Goal: Information Seeking & Learning: Learn about a topic

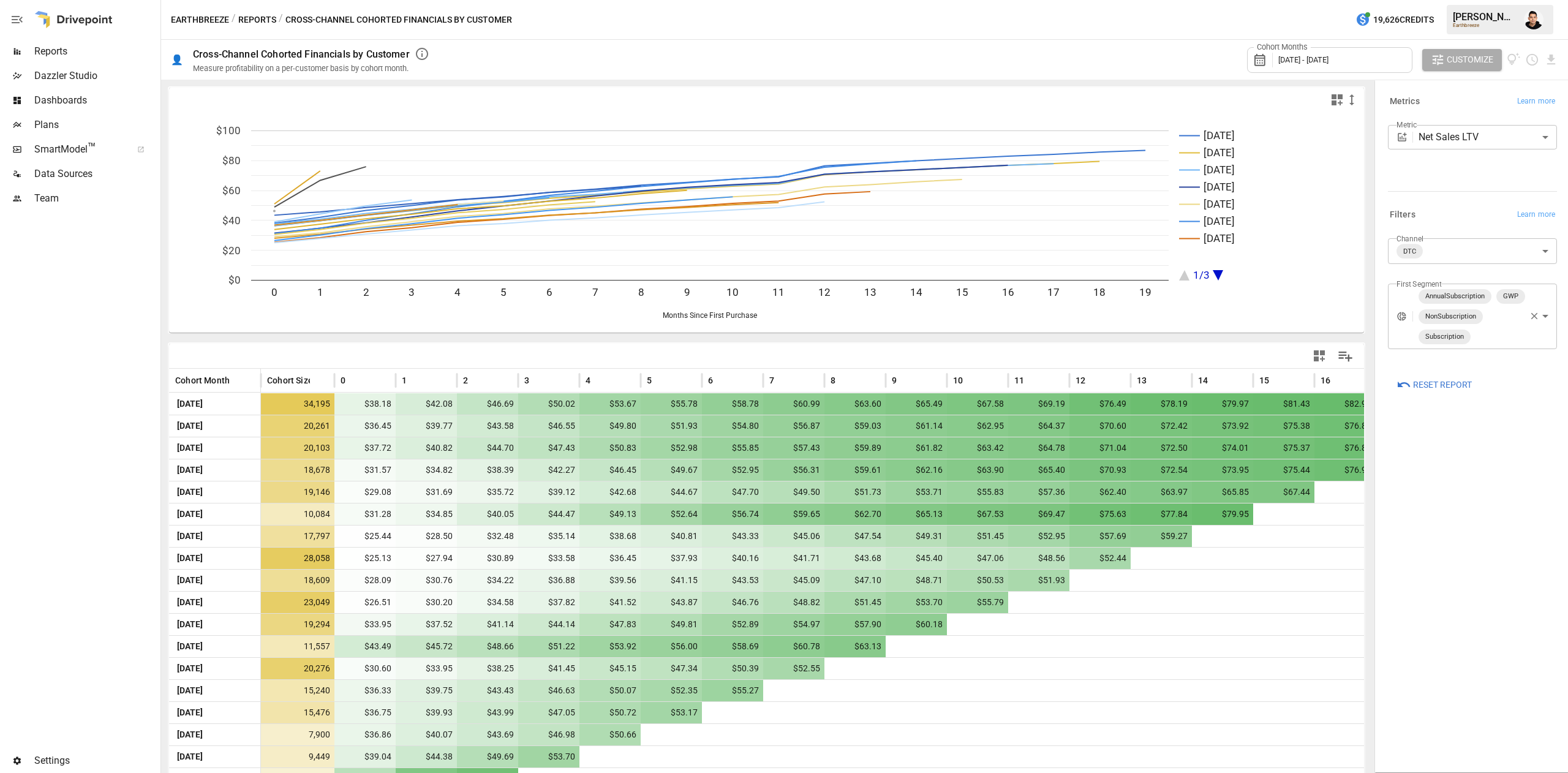
scroll to position [86, 0]
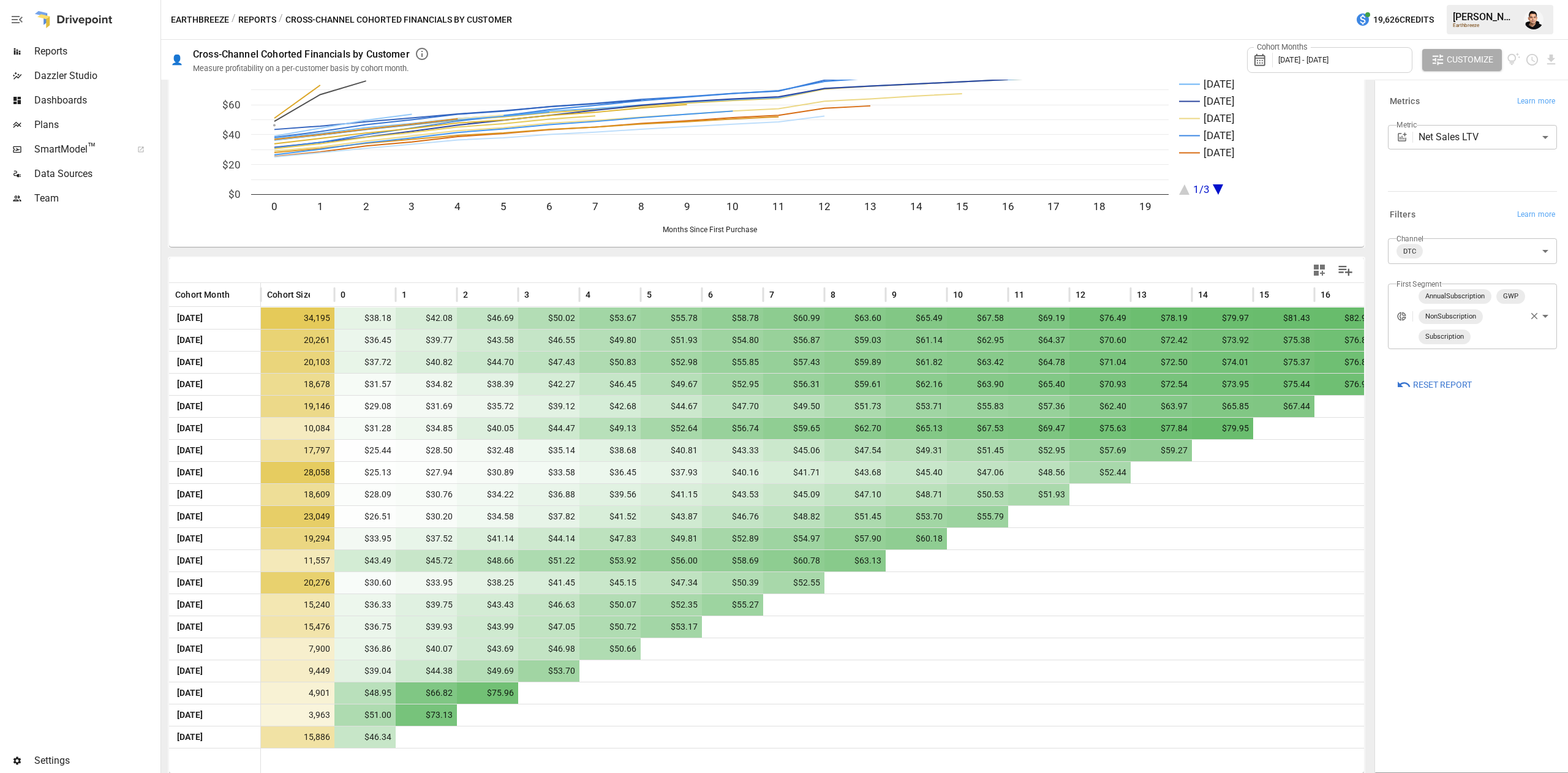
click at [1461, 0] on body "Reports Dazzler Studio Dashboards Plans SmartModel ™ Data Sources Team Settings…" at bounding box center [784, 0] width 1568 height 0
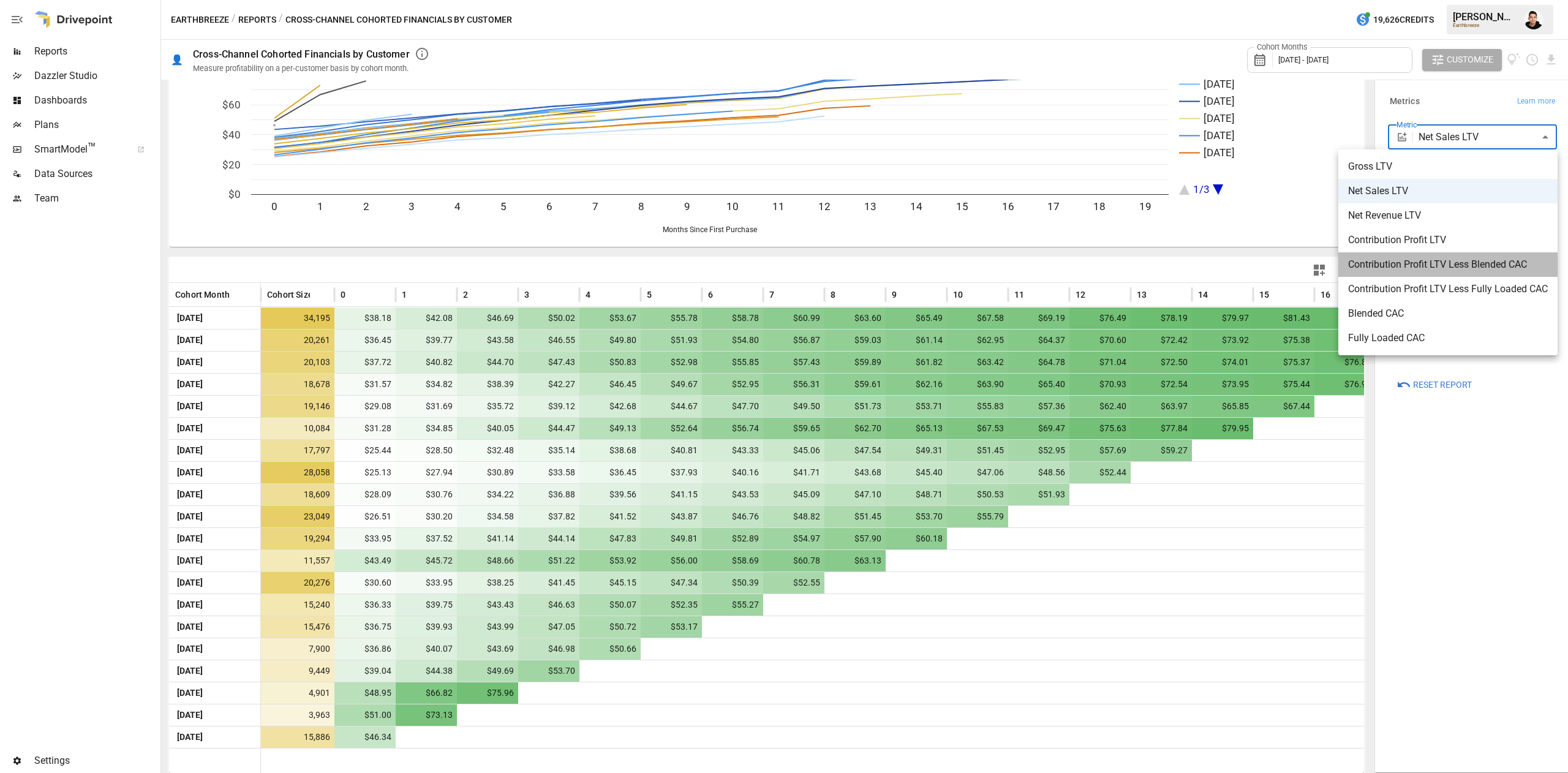
click at [1459, 259] on span "Contribution Profit LTV Less Blended CAC" at bounding box center [1448, 264] width 200 height 14
type input "**********"
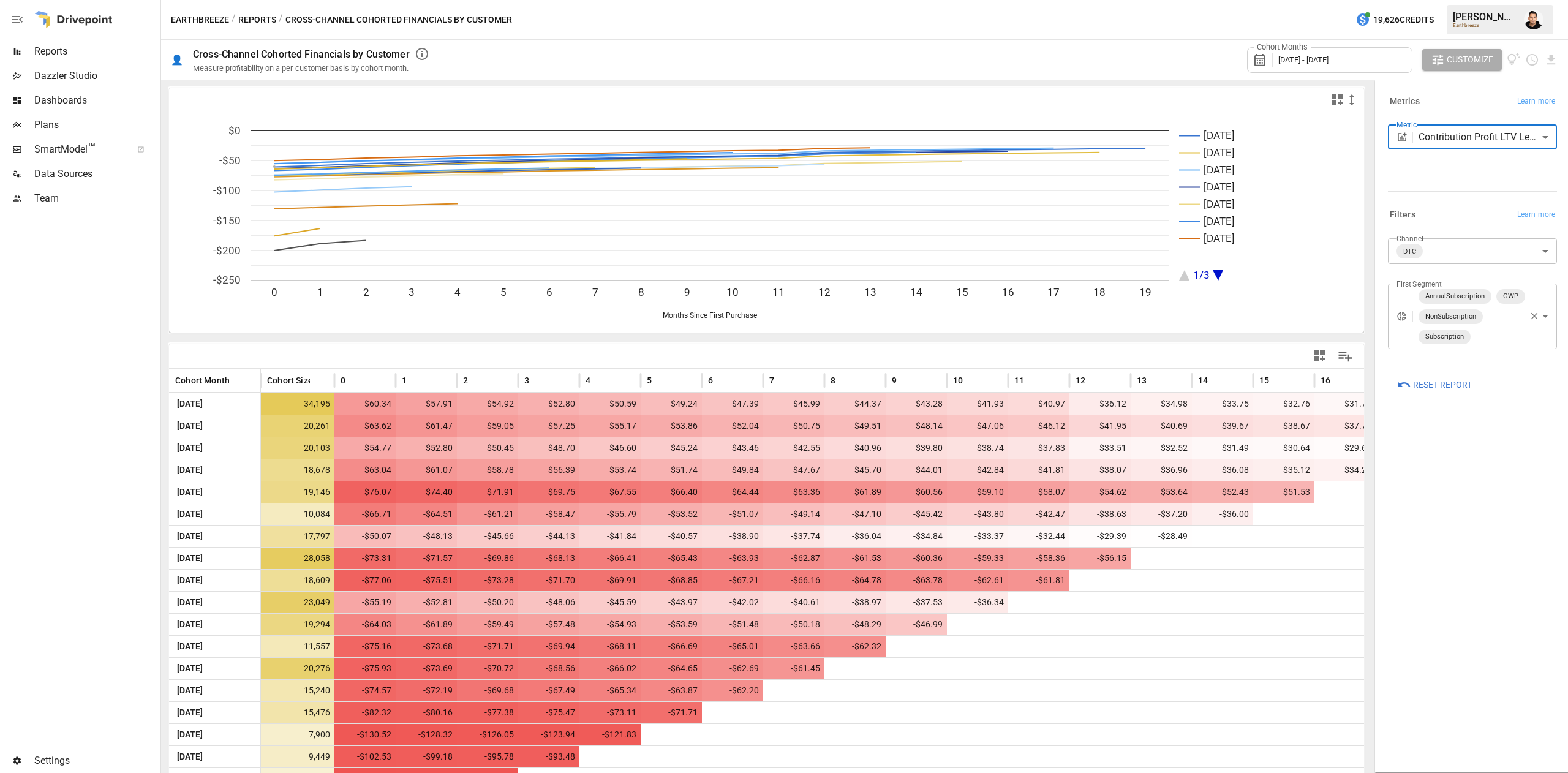
scroll to position [86, 0]
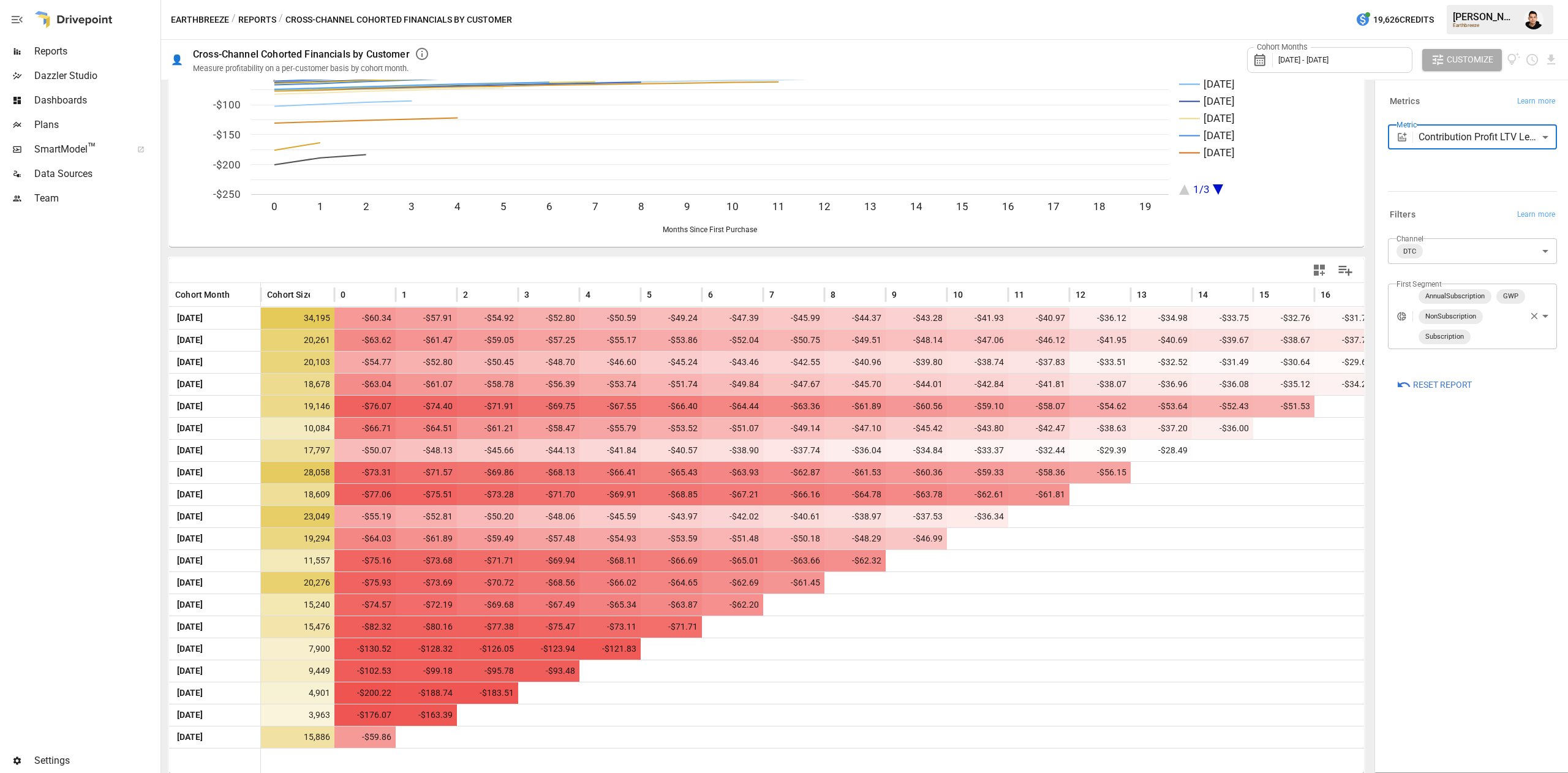
click at [1459, 0] on body "Reports Dazzler Studio Dashboards Plans SmartModel ™ Data Sources Team Settings…" at bounding box center [784, 0] width 1568 height 0
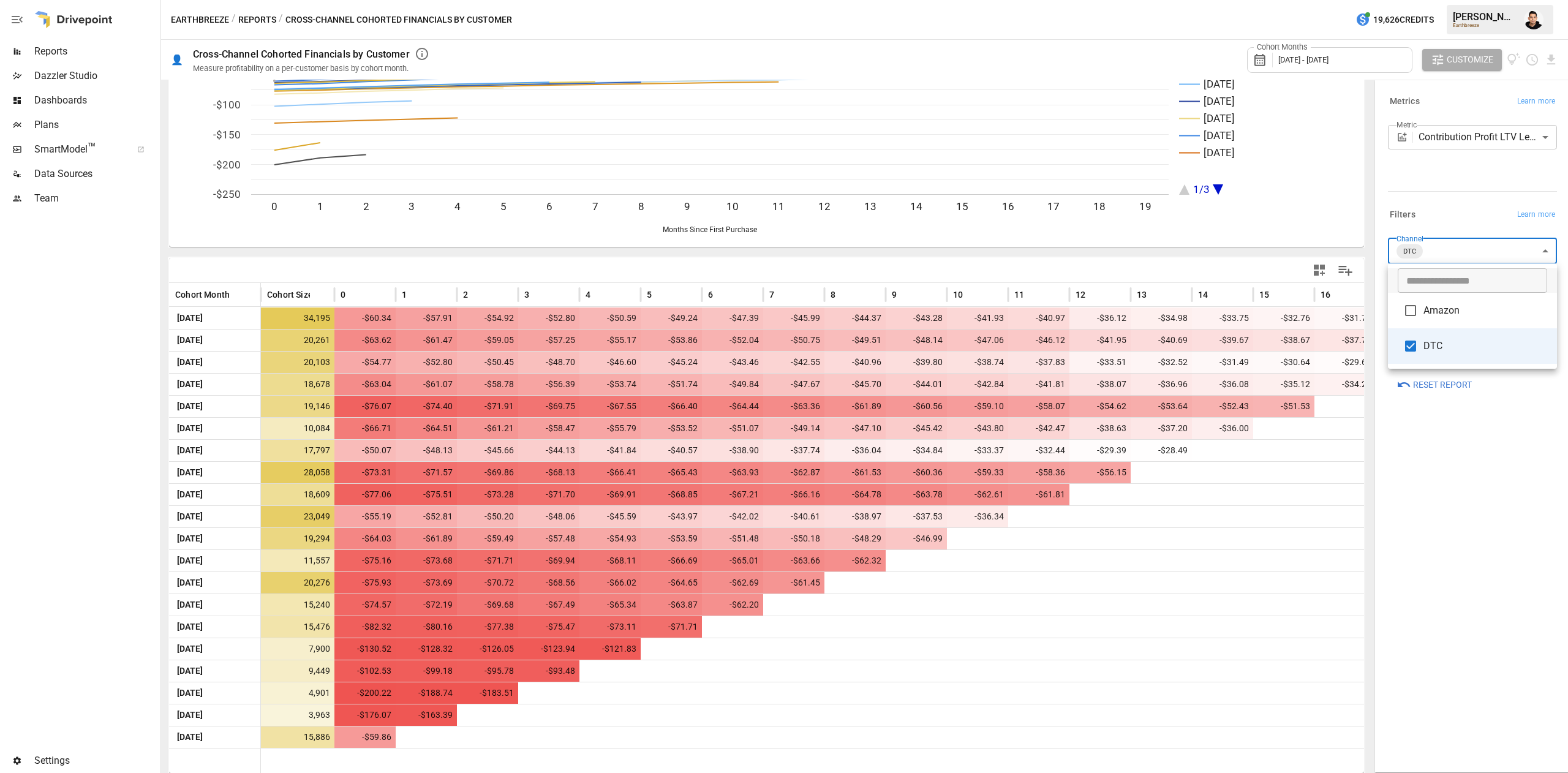
click at [1424, 313] on span "Amazon" at bounding box center [1485, 310] width 124 height 14
type input "**********"
click at [1447, 171] on div at bounding box center [784, 386] width 1568 height 773
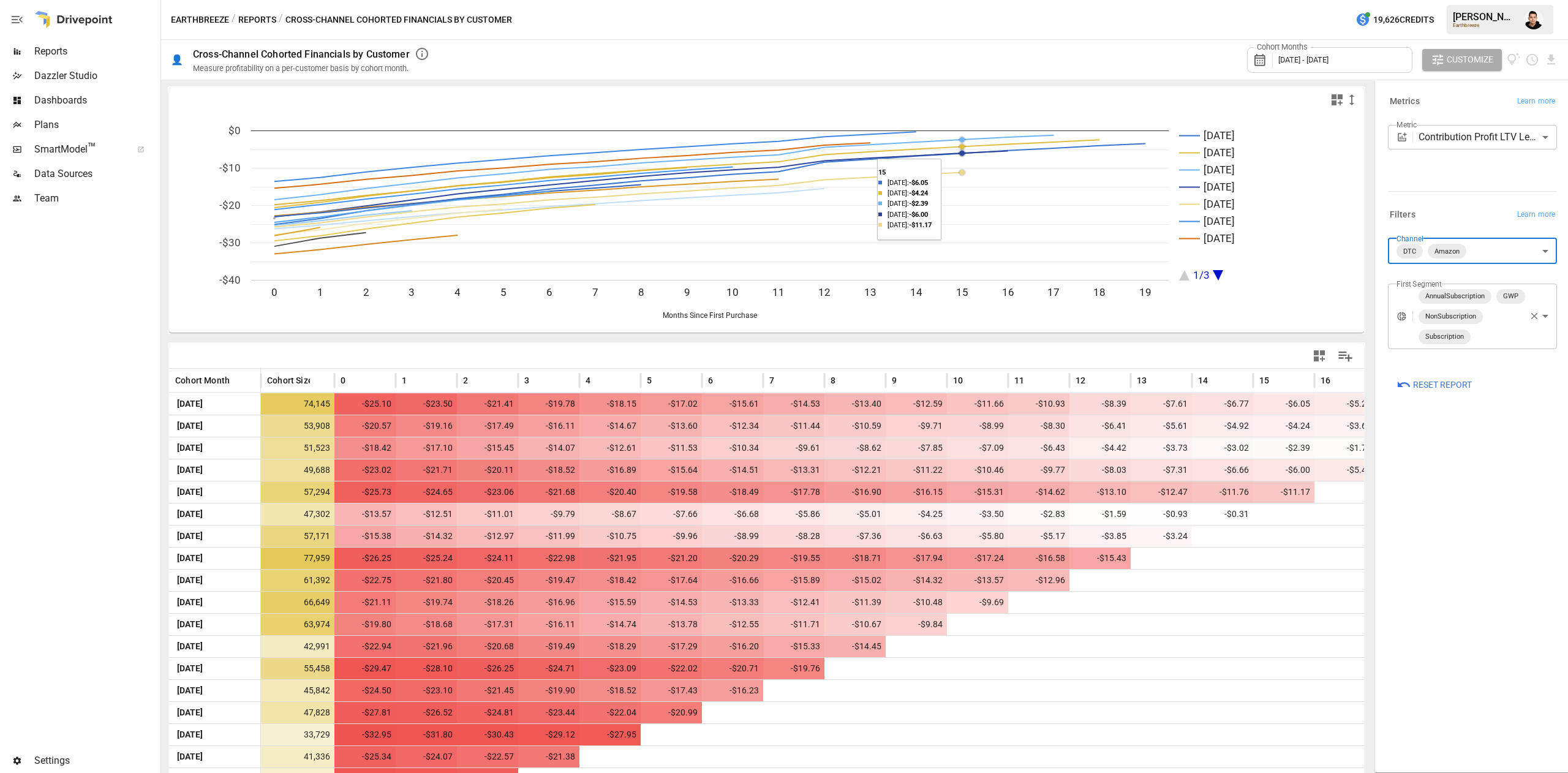
scroll to position [86, 0]
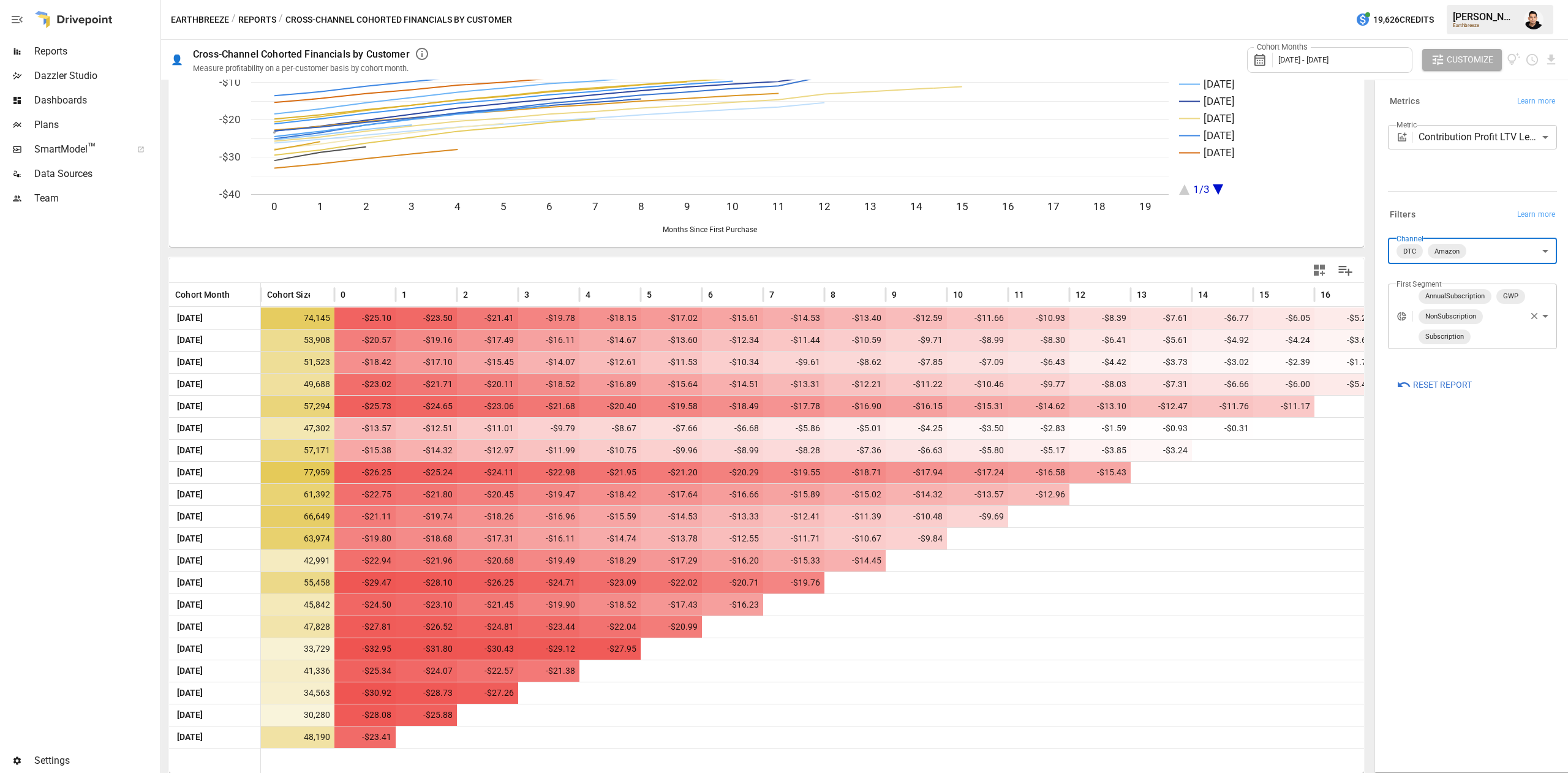
click at [1483, 0] on body "Reports Dazzler Studio Dashboards Plans SmartModel ™ Data Sources Team Settings…" at bounding box center [784, 0] width 1568 height 0
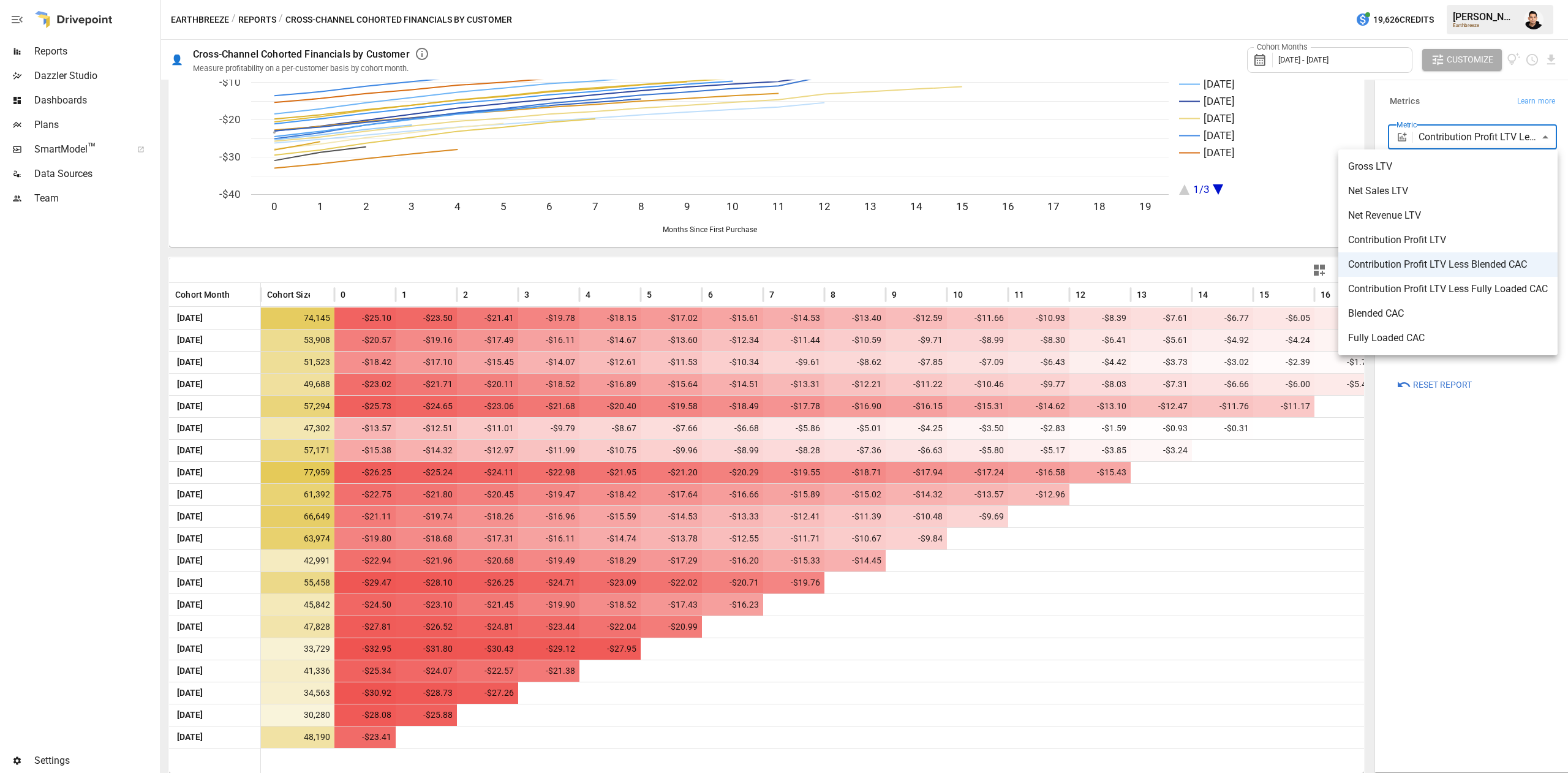
click at [1456, 198] on li "Net Sales LTV" at bounding box center [1448, 191] width 219 height 24
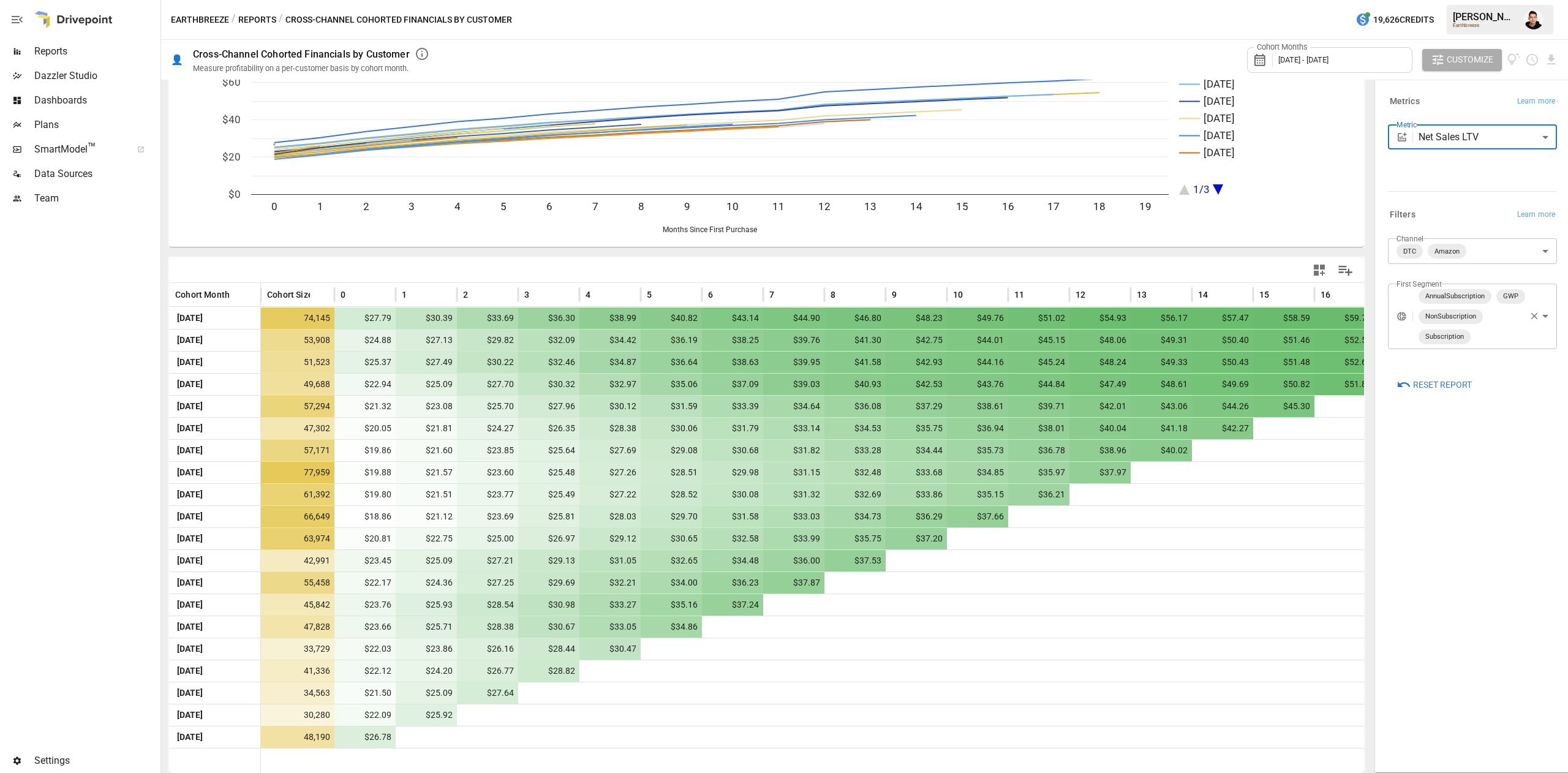
click at [1497, 0] on body "Reports Dazzler Studio Dashboards Plans SmartModel ™ Data Sources Team Settings…" at bounding box center [784, 0] width 1568 height 0
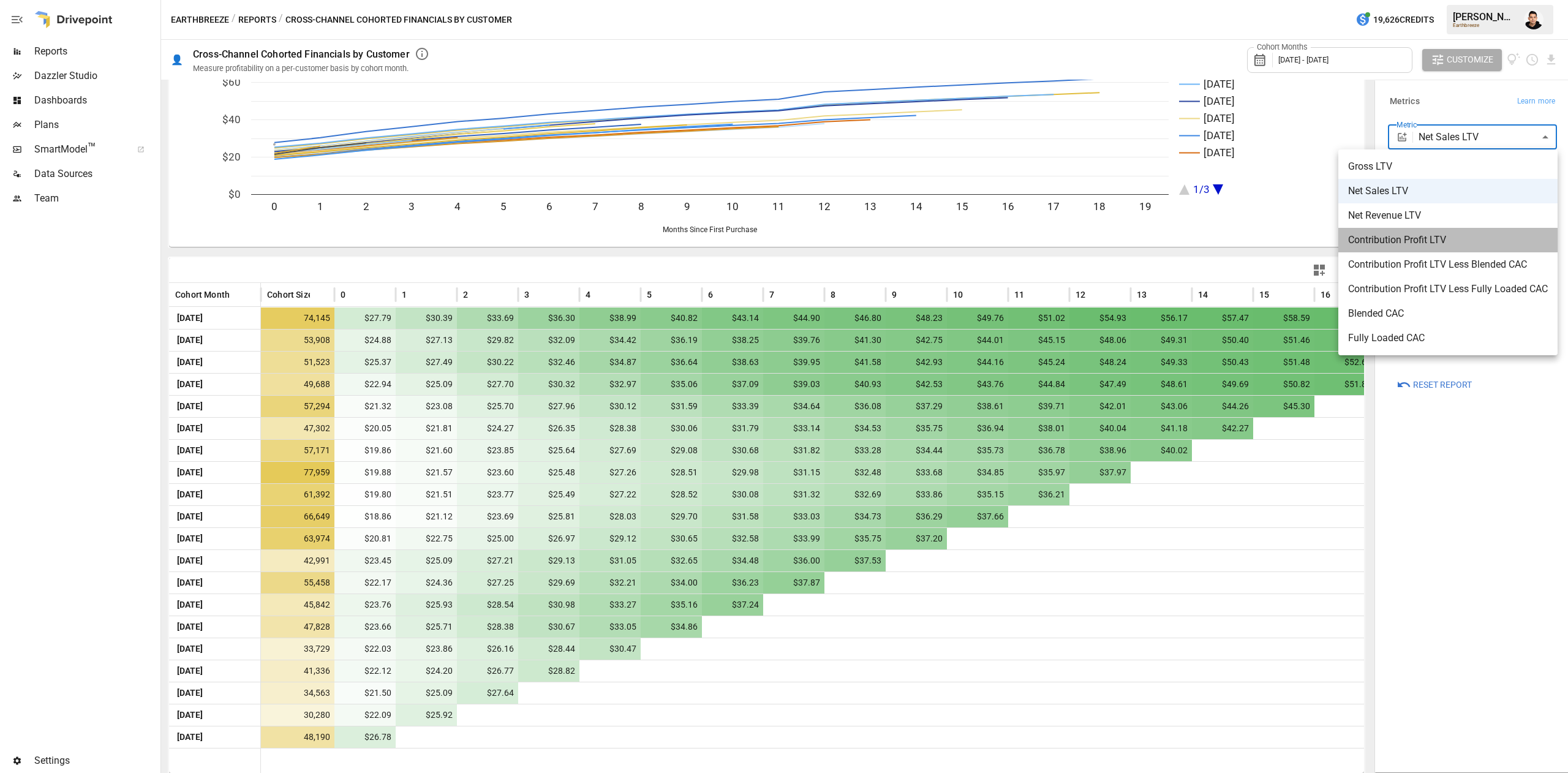
click at [1433, 240] on span "Contribution Profit LTV" at bounding box center [1448, 240] width 200 height 14
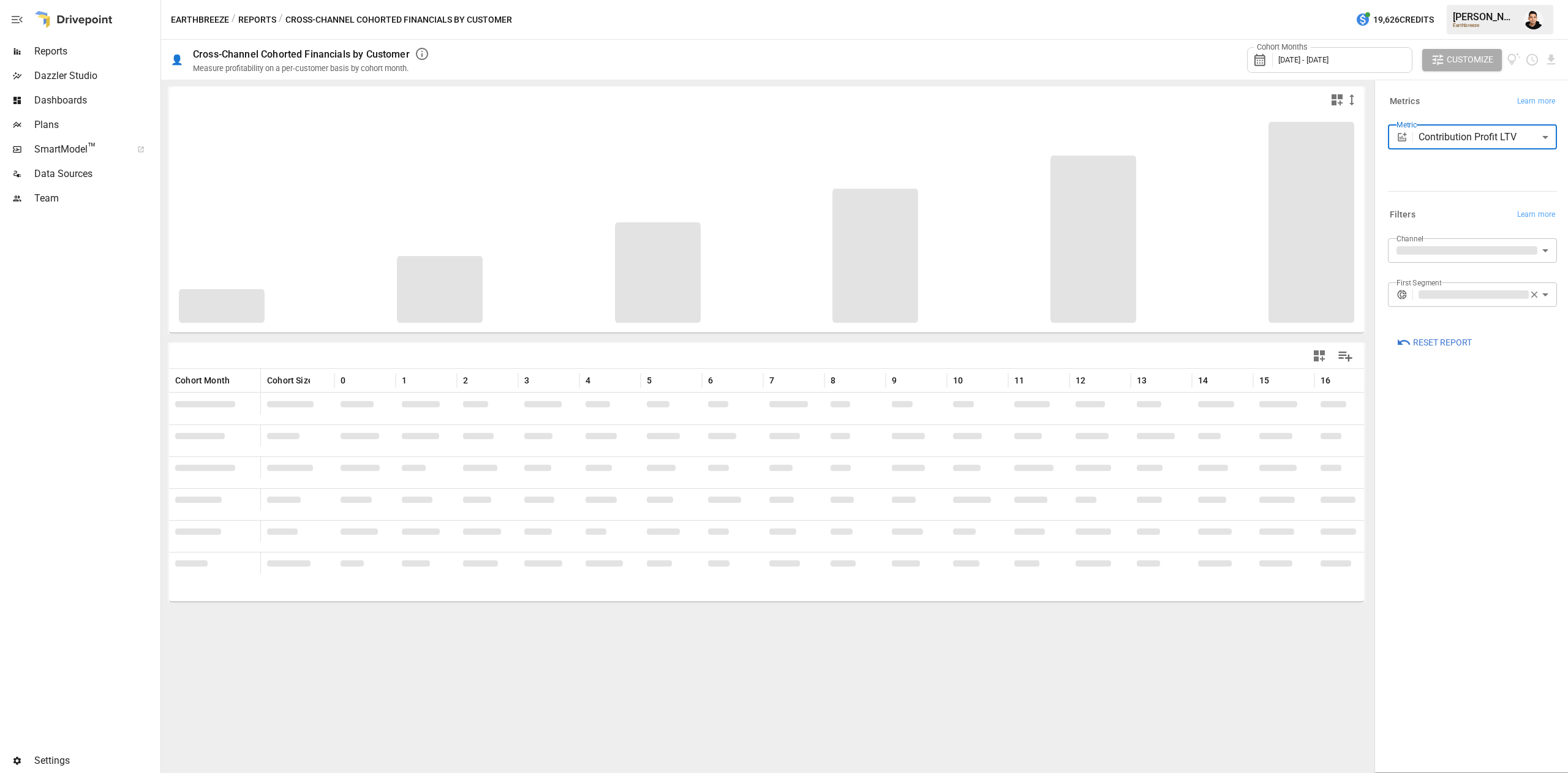
click at [1468, 714] on div "**********" at bounding box center [1472, 426] width 189 height 686
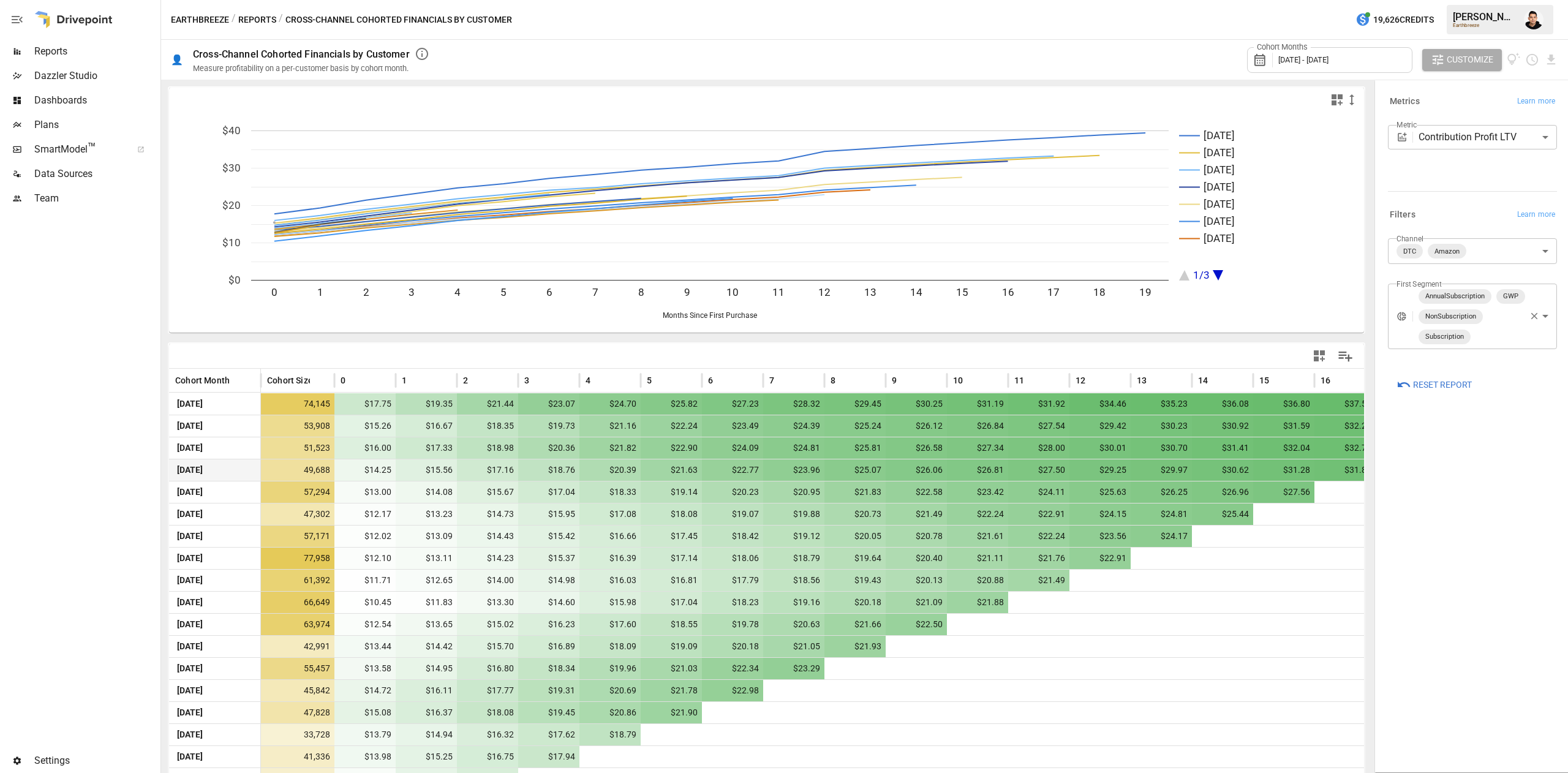
scroll to position [86, 0]
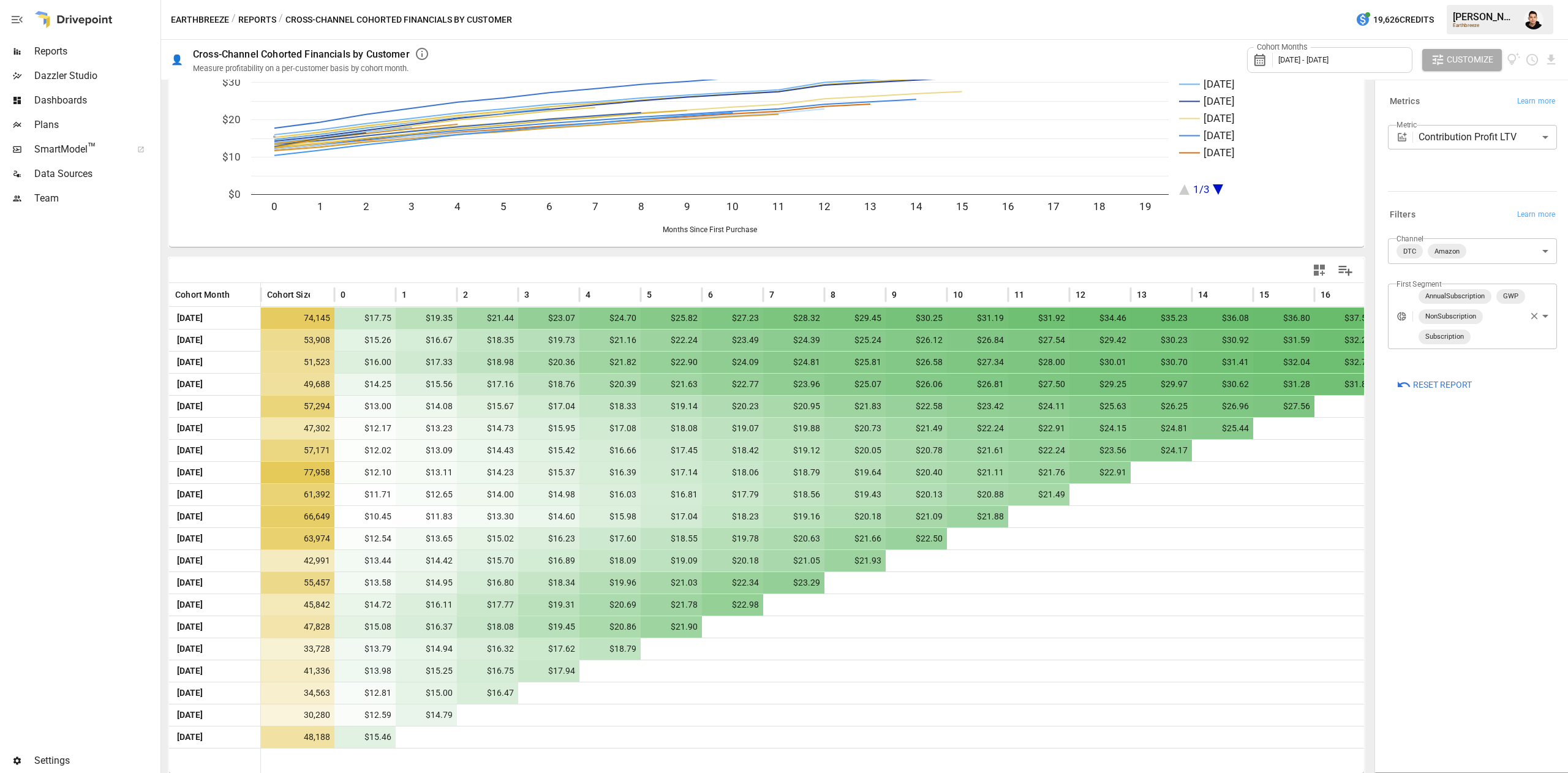
click at [1461, 0] on body "Reports Dazzler Studio Dashboards Plans SmartModel ™ Data Sources Team Settings…" at bounding box center [784, 0] width 1568 height 0
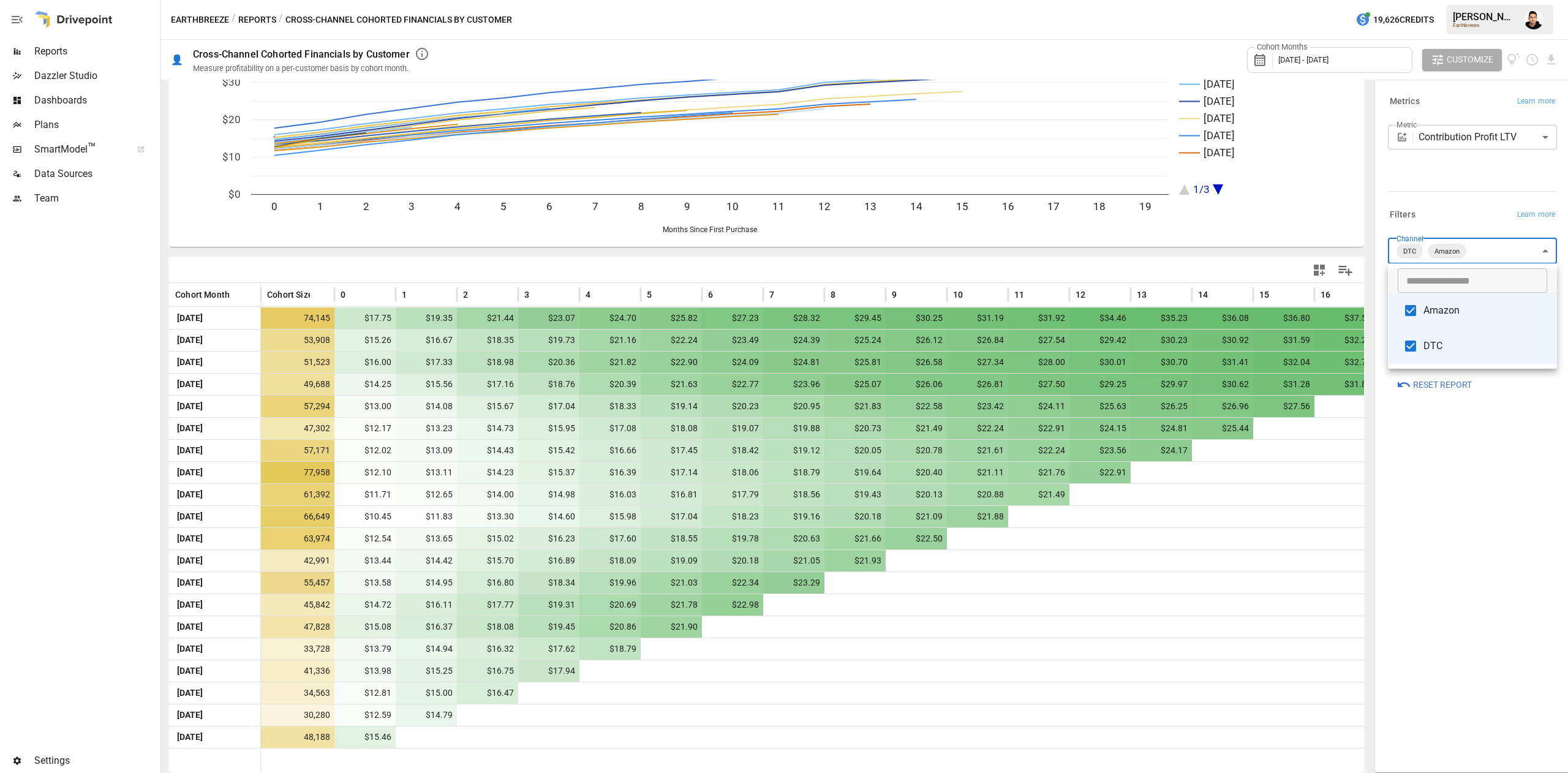
drag, startPoint x: 1464, startPoint y: 191, endPoint x: 1468, endPoint y: 180, distance: 11.7
click at [1464, 191] on div at bounding box center [784, 386] width 1568 height 773
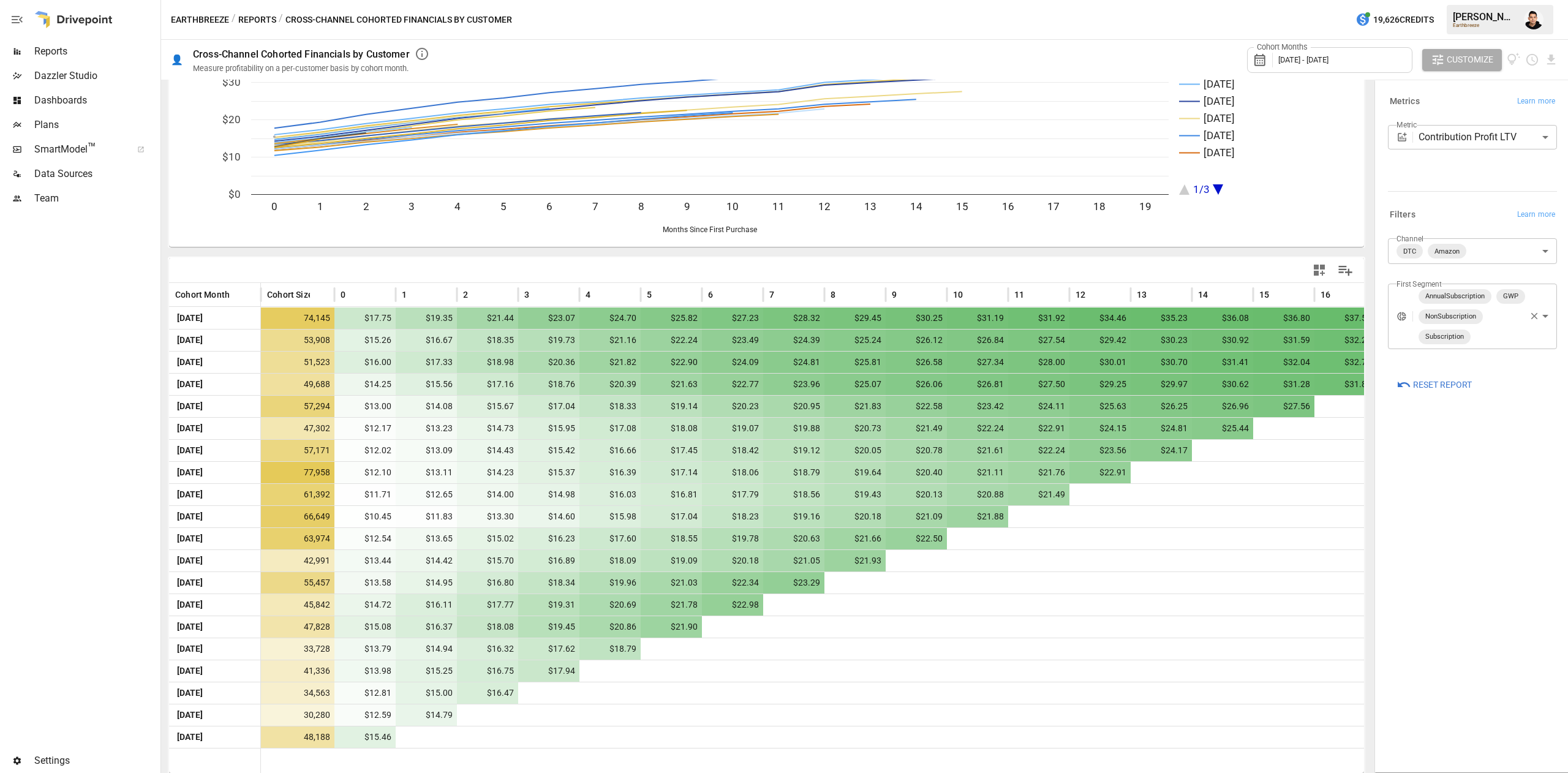
click at [1484, 124] on div "**********" at bounding box center [1470, 153] width 174 height 66
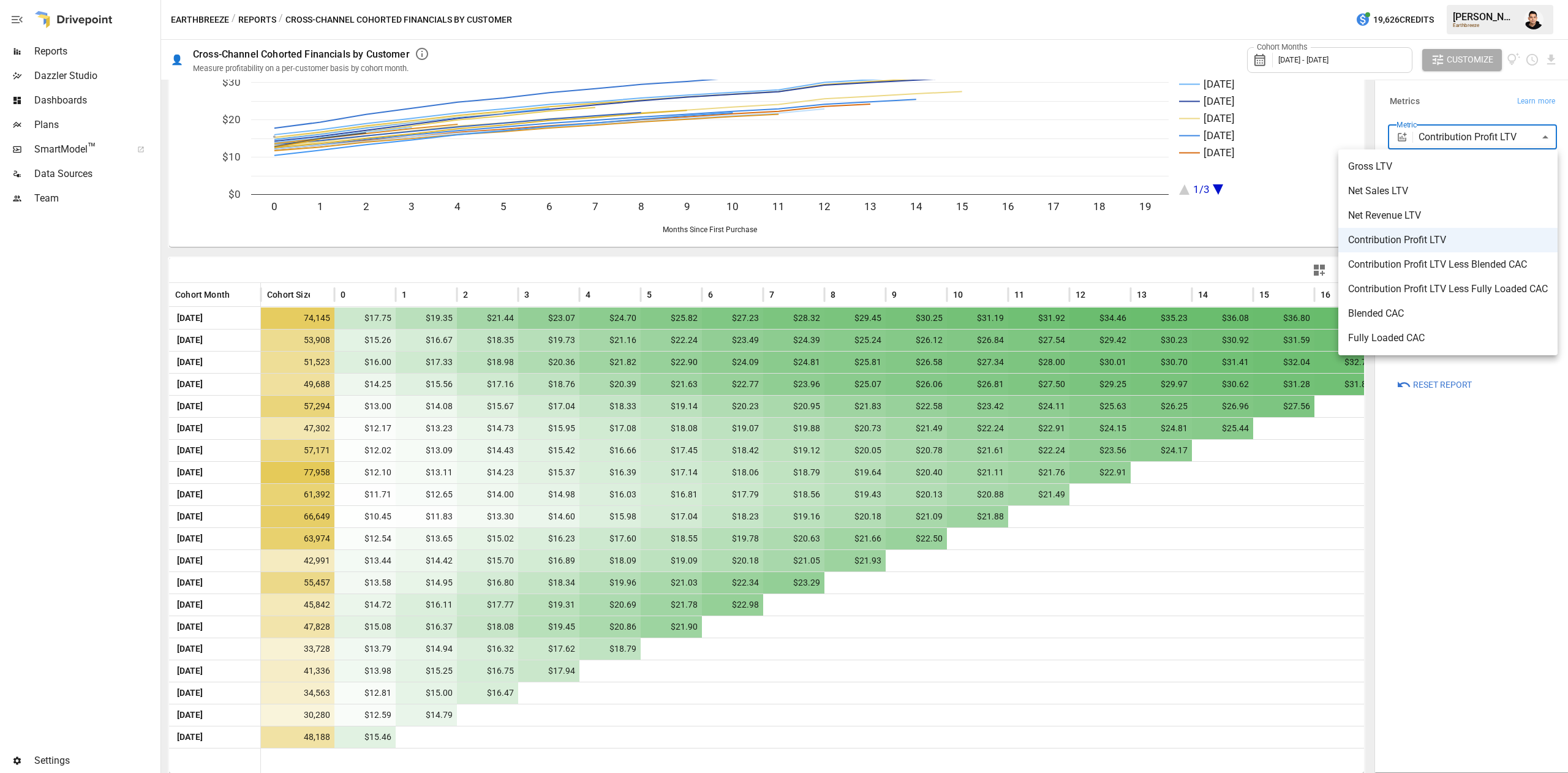
click at [1481, 0] on body "Reports Dazzler Studio Dashboards Plans SmartModel ™ Data Sources Team Settings…" at bounding box center [784, 0] width 1568 height 0
click at [1465, 257] on span "Contribution Profit LTV Less Blended CAC" at bounding box center [1448, 264] width 200 height 14
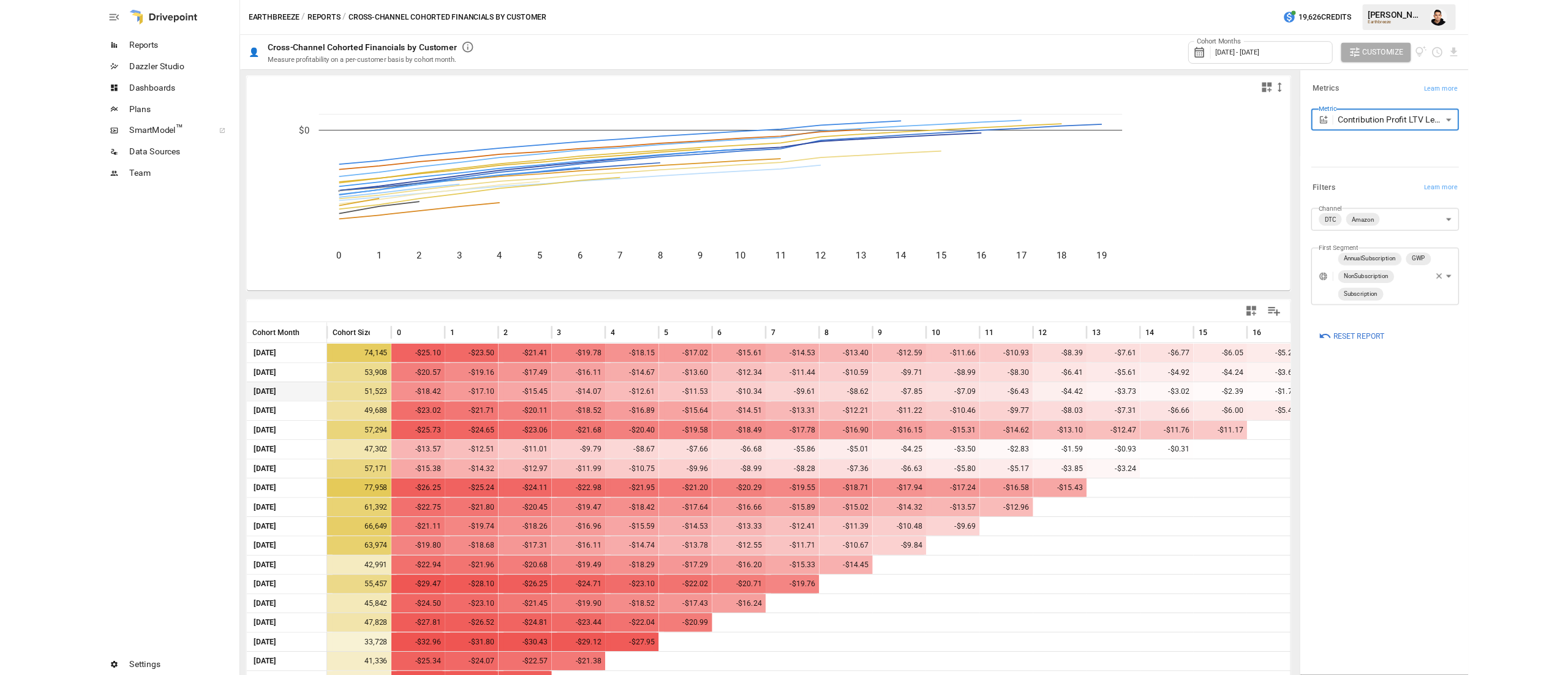
scroll to position [86, 0]
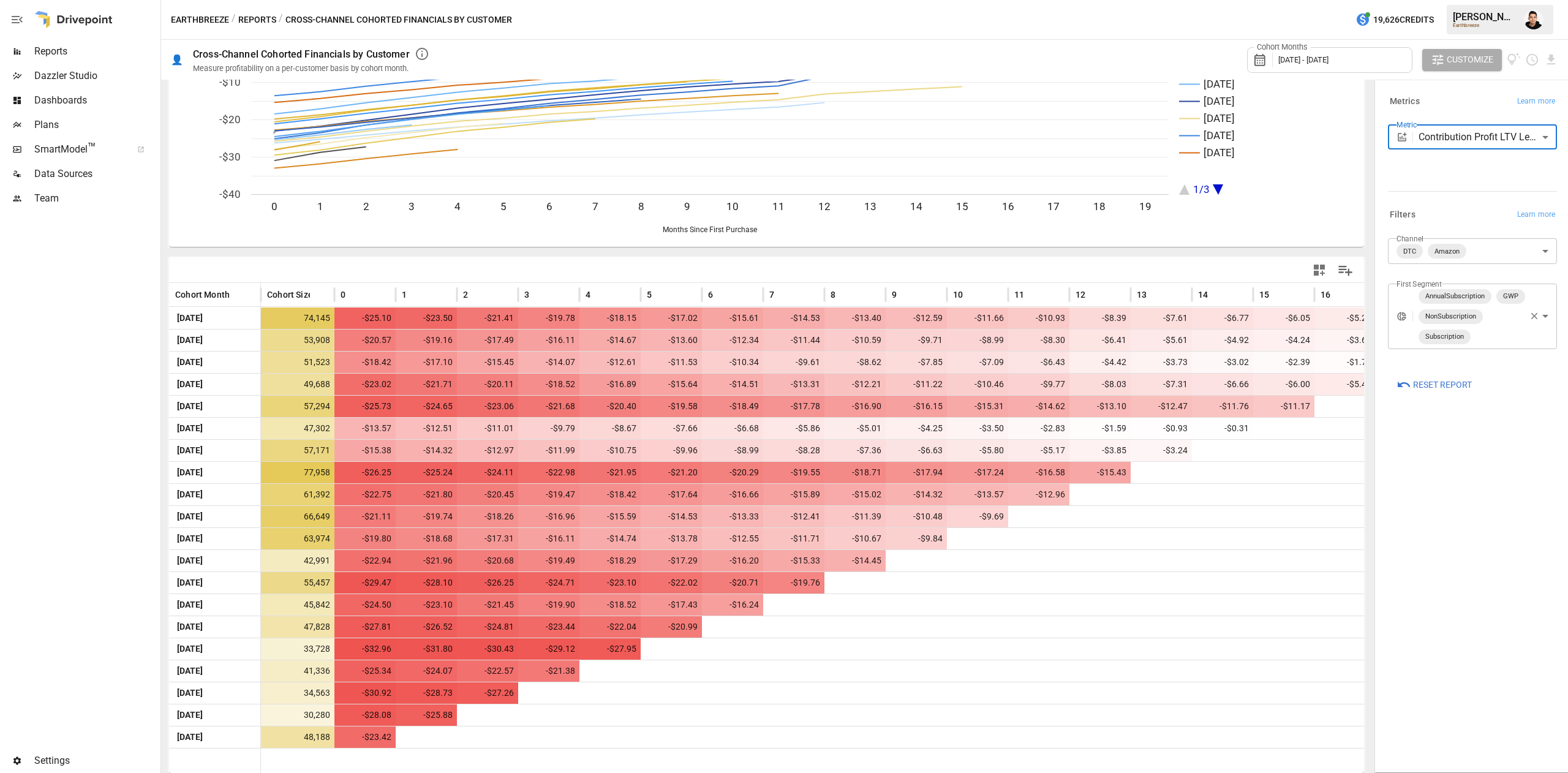
click at [1488, 0] on body "Reports Dazzler Studio Dashboards Plans SmartModel ™ Data Sources Team Settings…" at bounding box center [784, 0] width 1568 height 0
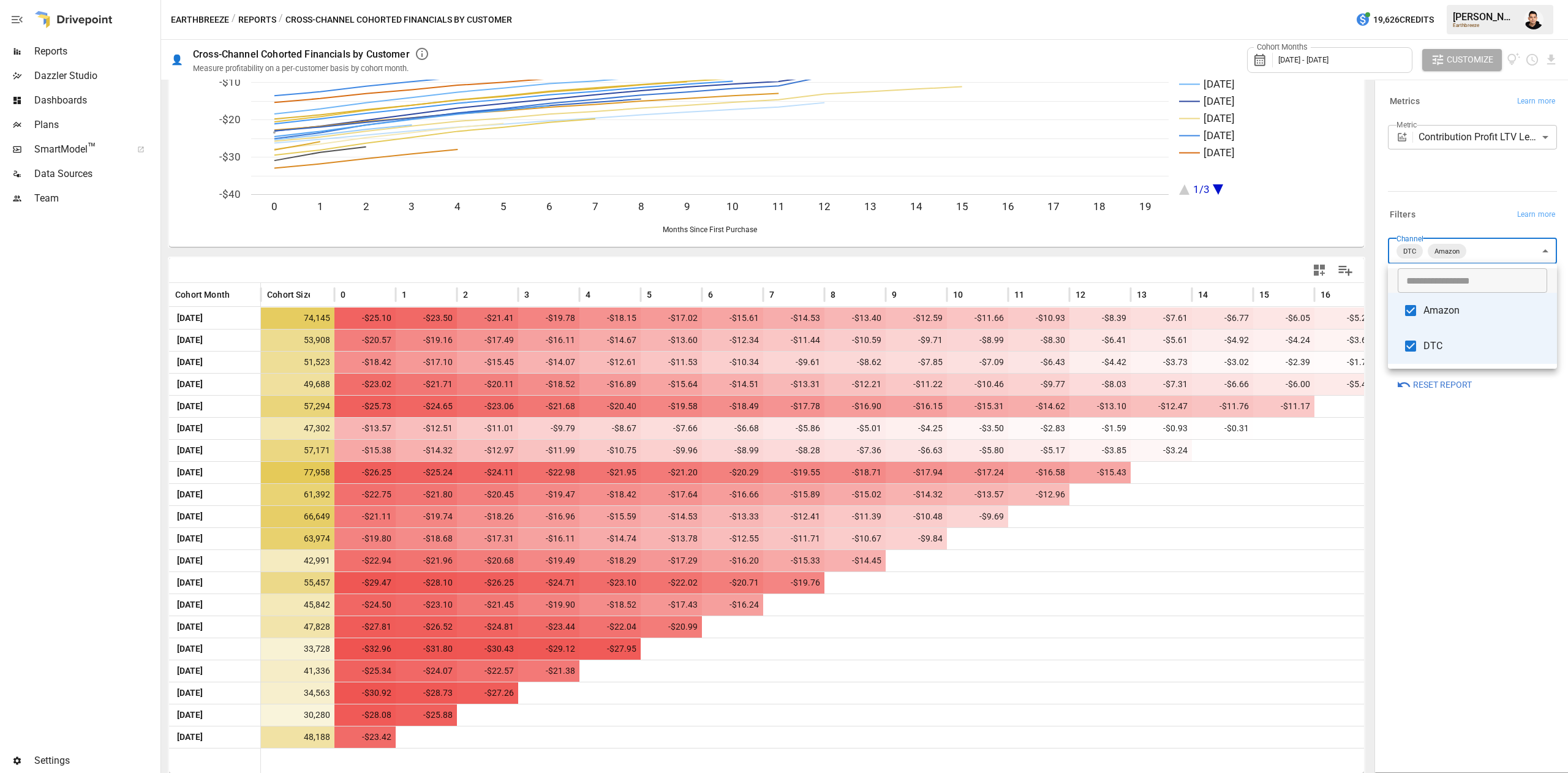
click at [1469, 193] on div at bounding box center [784, 386] width 1568 height 773
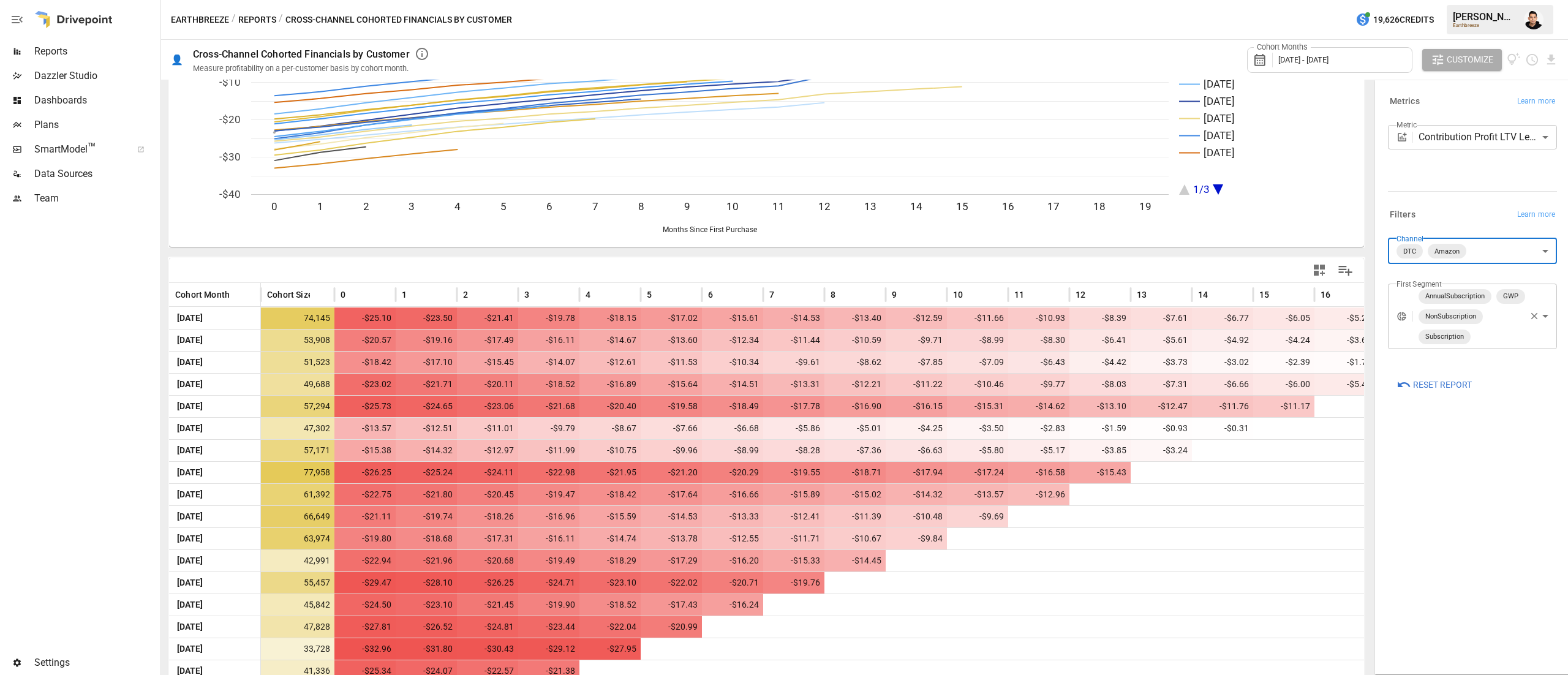
click at [1485, 0] on body "Reports Dazzler Studio Dashboards Plans SmartModel ™ Data Sources Team Settings…" at bounding box center [784, 0] width 1568 height 0
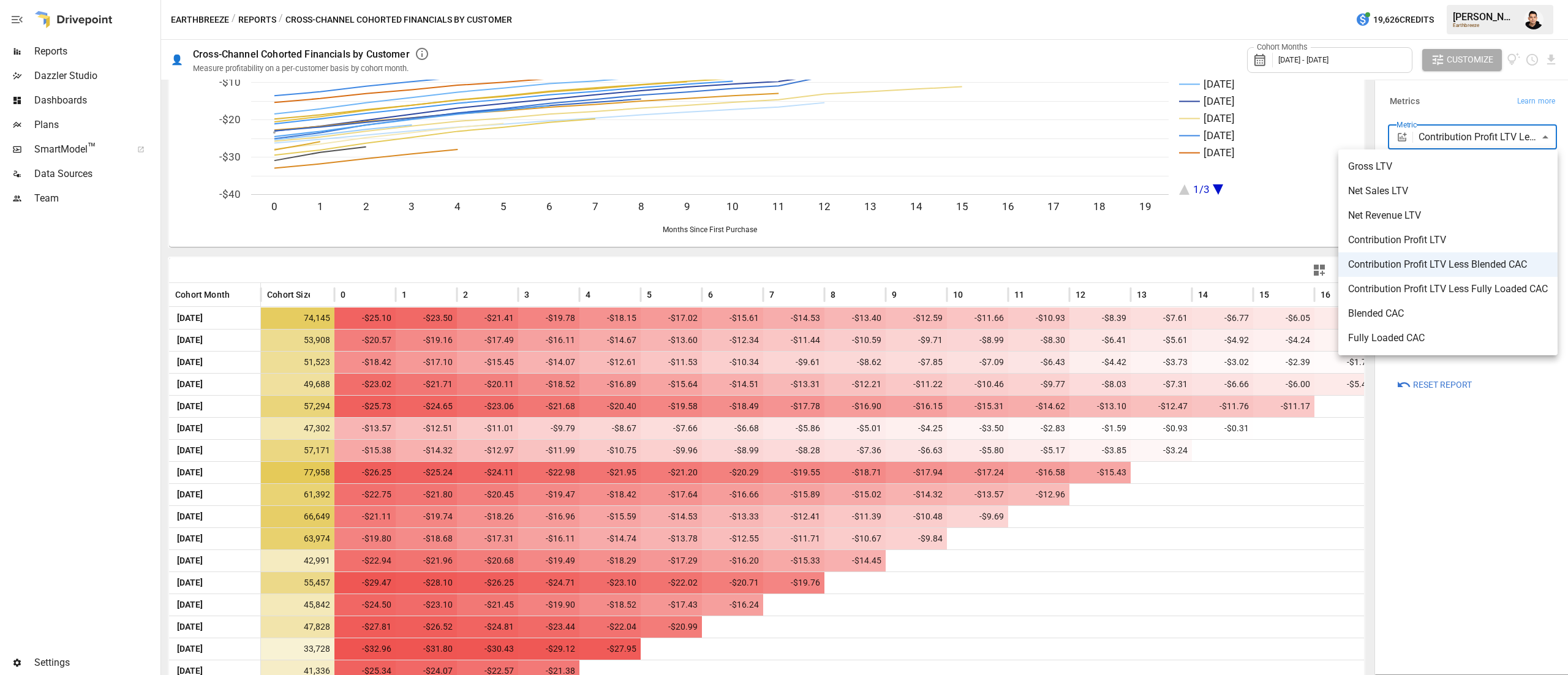
click at [1444, 186] on span "Net Sales LTV" at bounding box center [1448, 191] width 200 height 14
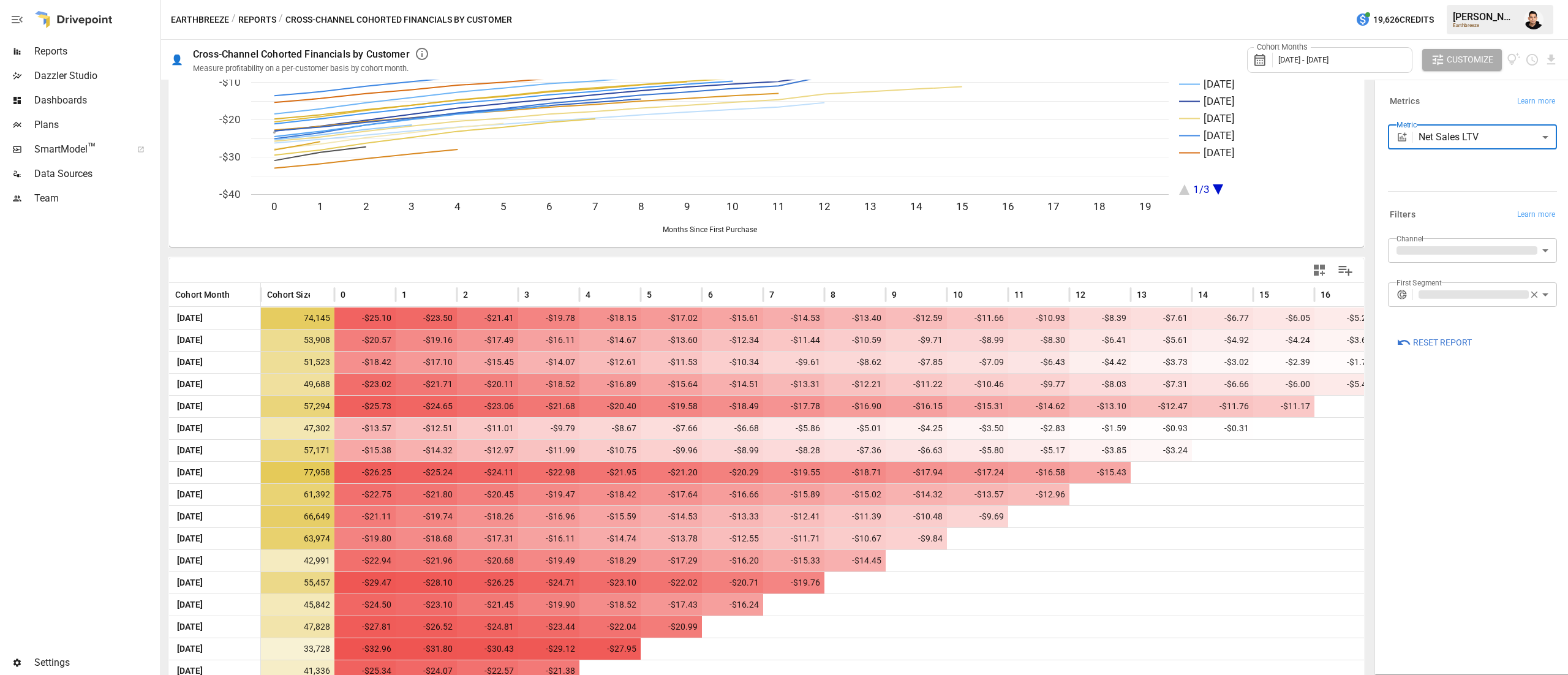
click at [1447, 109] on div "Metrics Learn more" at bounding box center [1472, 101] width 169 height 17
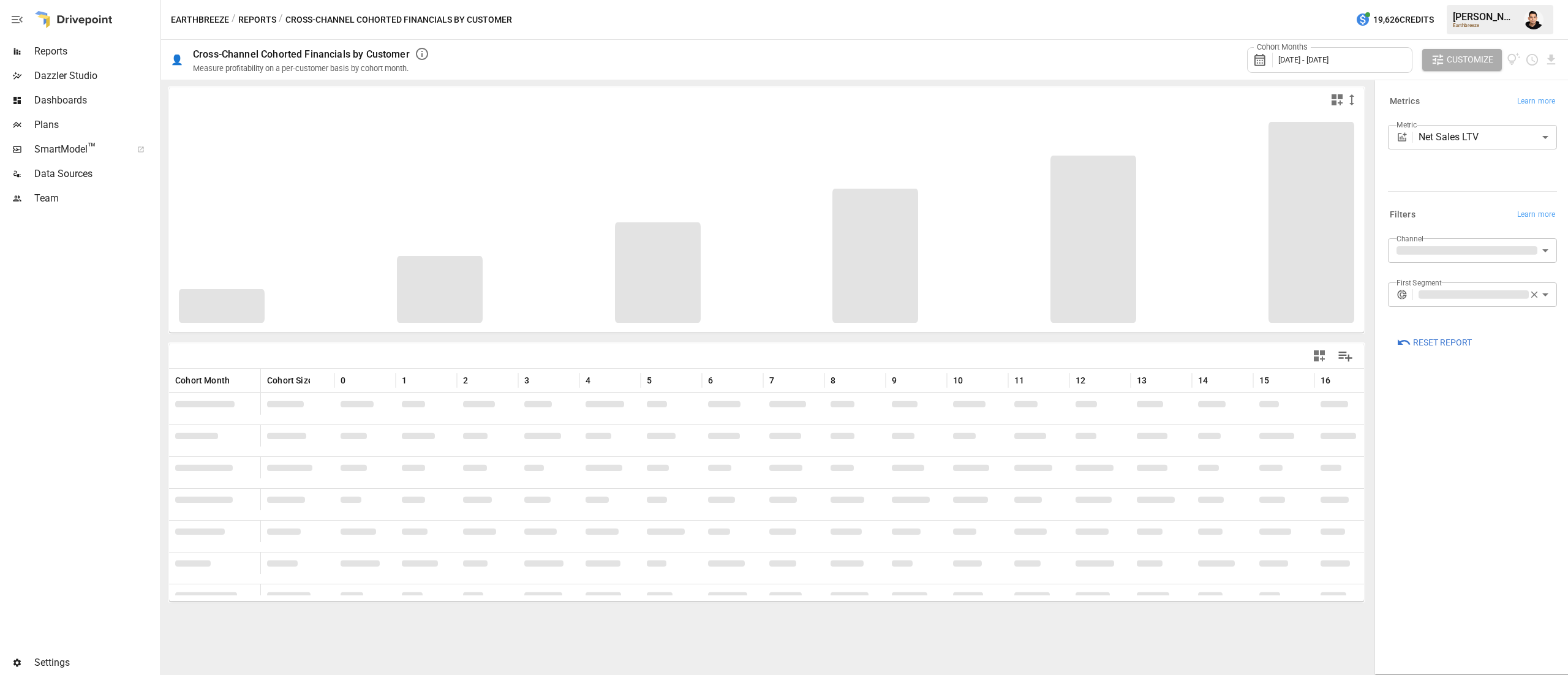
click at [1447, 109] on div "Metrics Learn more" at bounding box center [1472, 101] width 169 height 17
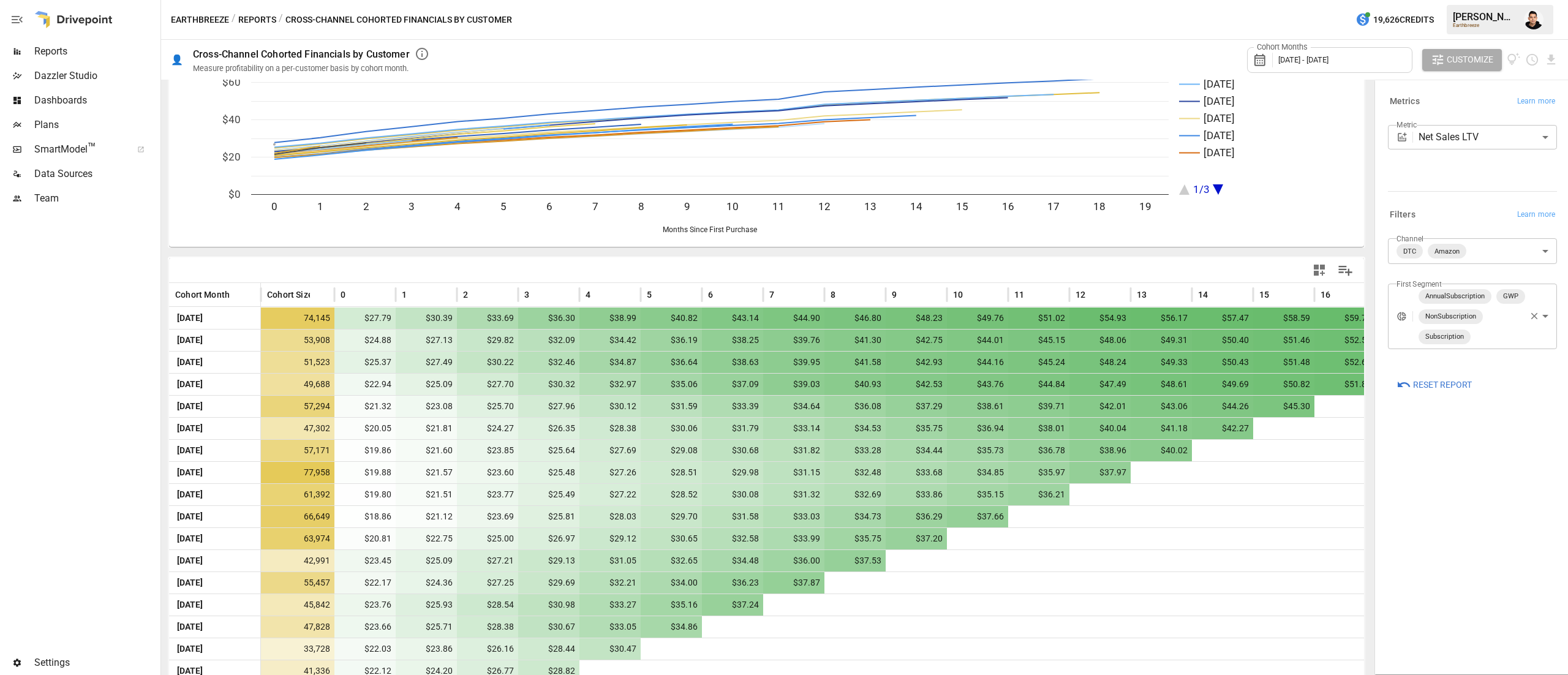
scroll to position [184, 0]
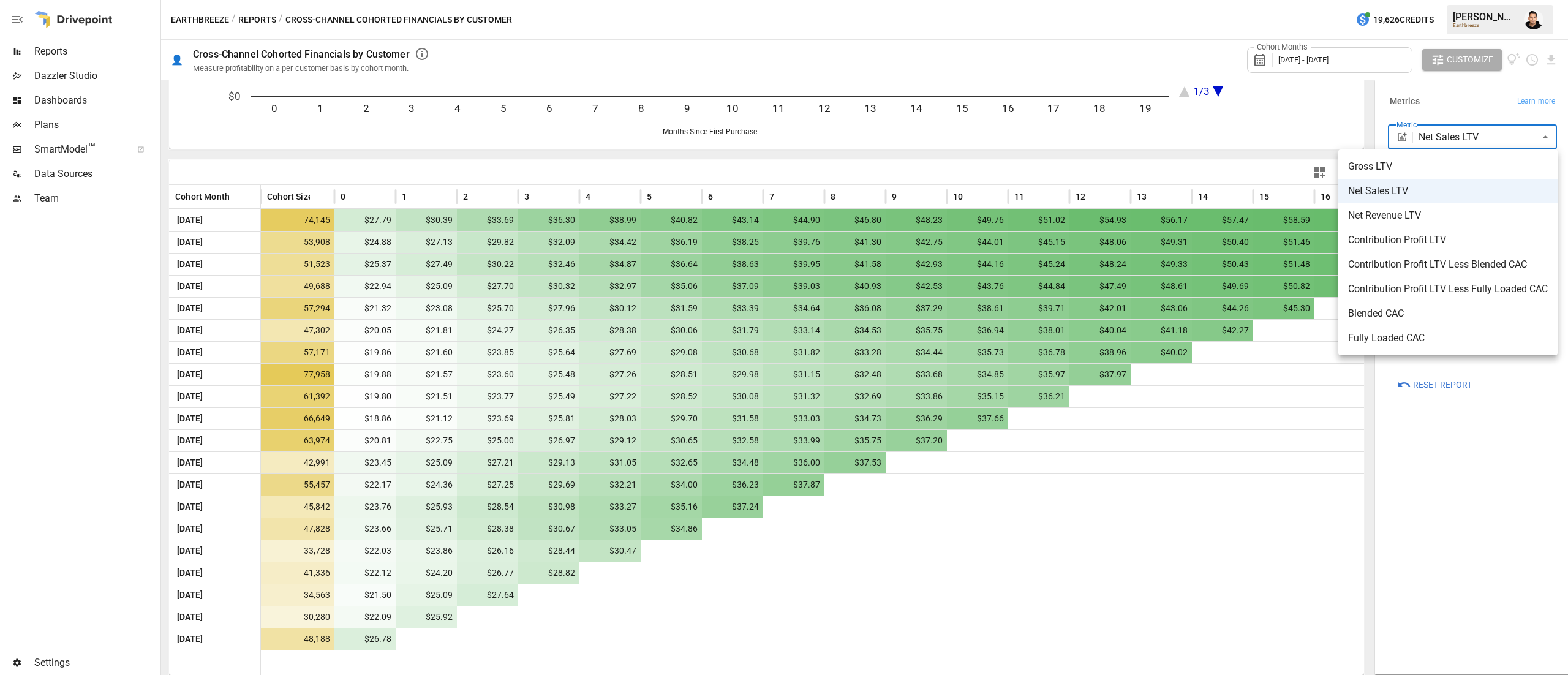
click at [1478, 0] on body "Reports Dazzler Studio Dashboards Plans SmartModel ™ Data Sources Team Settings…" at bounding box center [784, 0] width 1568 height 0
click at [1447, 235] on span "Contribution Profit LTV" at bounding box center [1448, 240] width 200 height 14
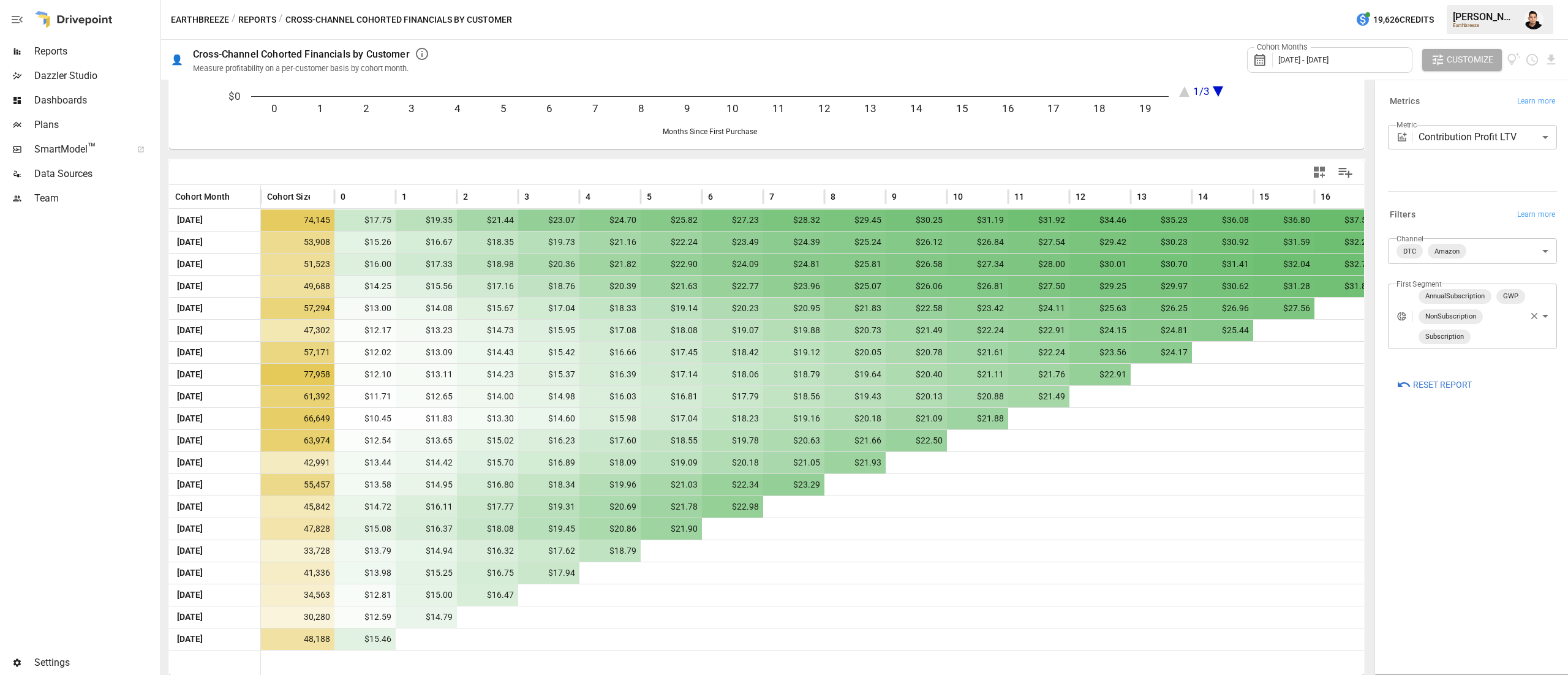
click at [1483, 149] on div "**********" at bounding box center [1472, 142] width 169 height 34
click at [1463, 0] on body "Reports Dazzler Studio Dashboards Plans SmartModel ™ Data Sources Team Settings…" at bounding box center [784, 0] width 1568 height 0
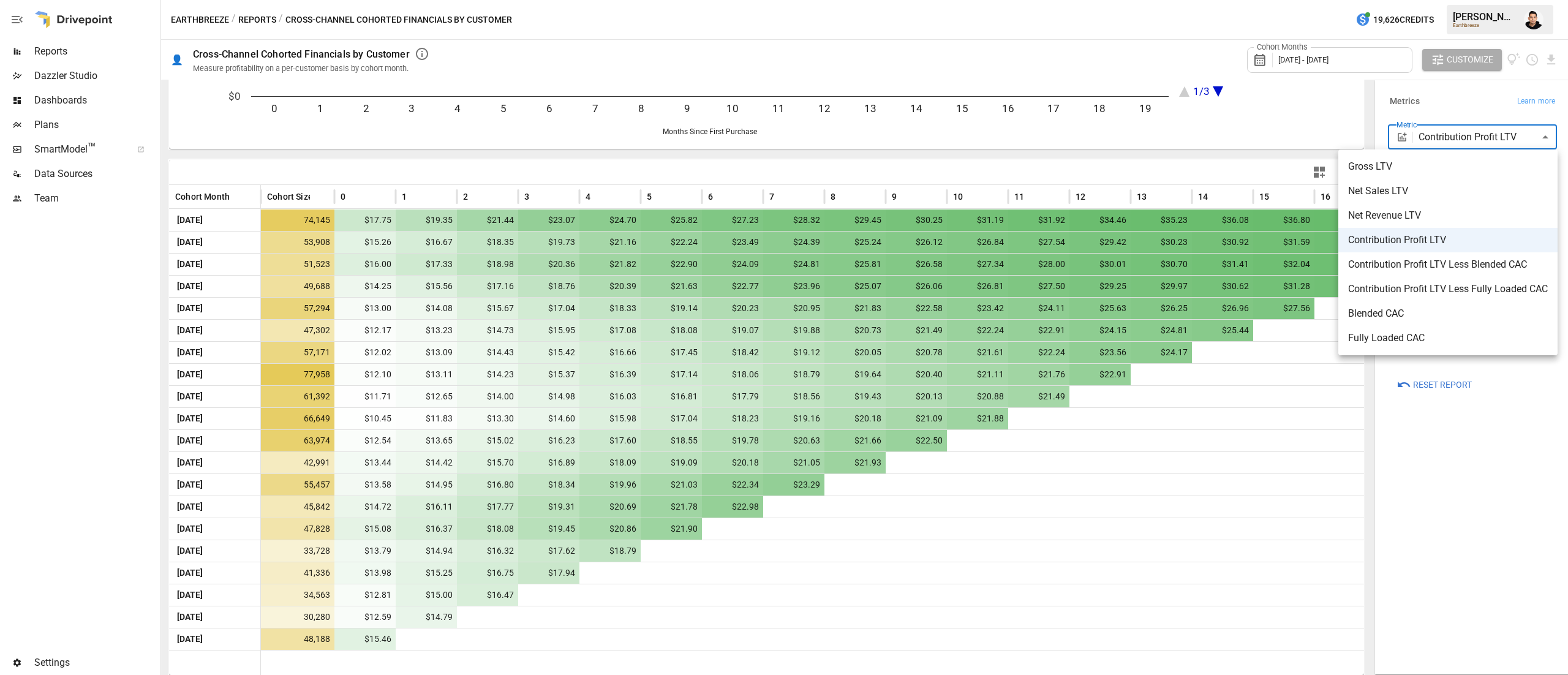
click at [1442, 191] on span "Net Sales LTV" at bounding box center [1448, 191] width 200 height 14
type input "**********"
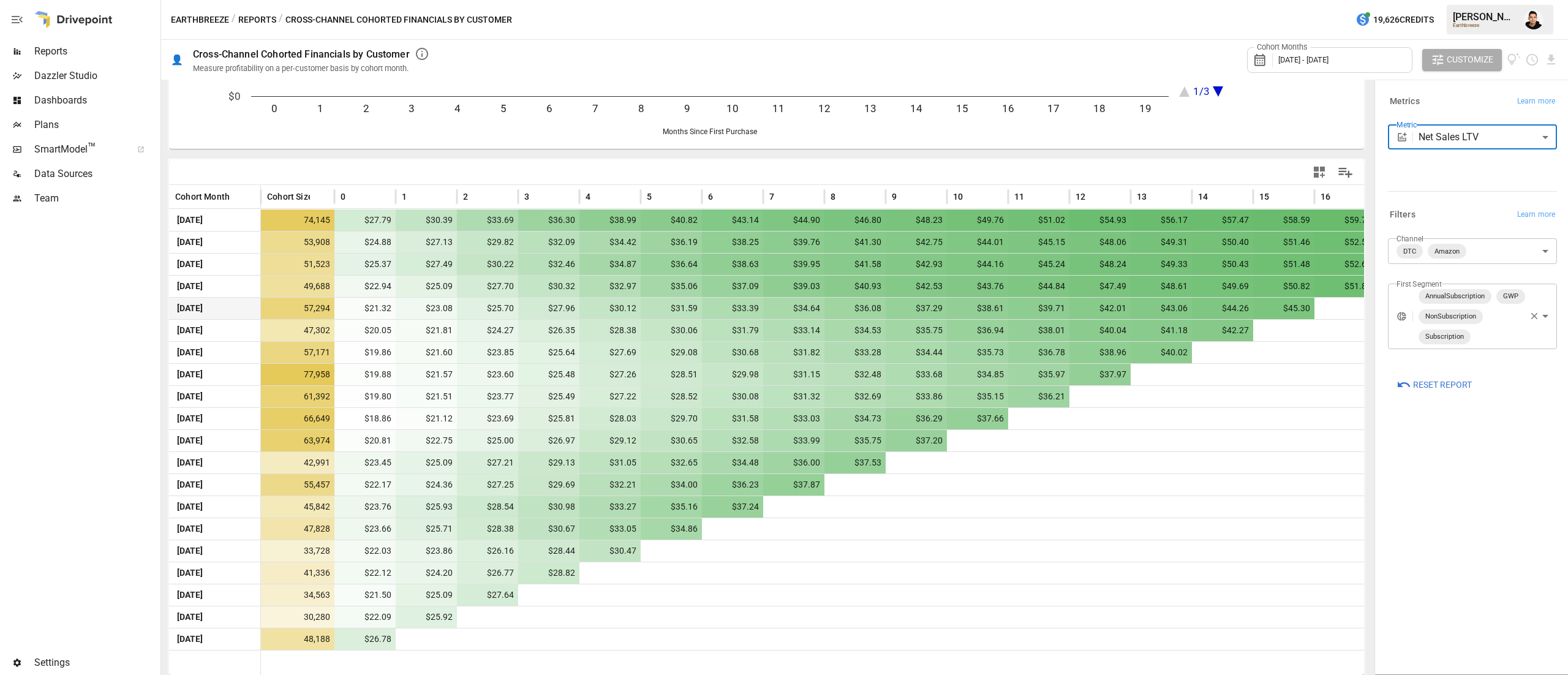
scroll to position [0, 2]
